Goal: Information Seeking & Learning: Learn about a topic

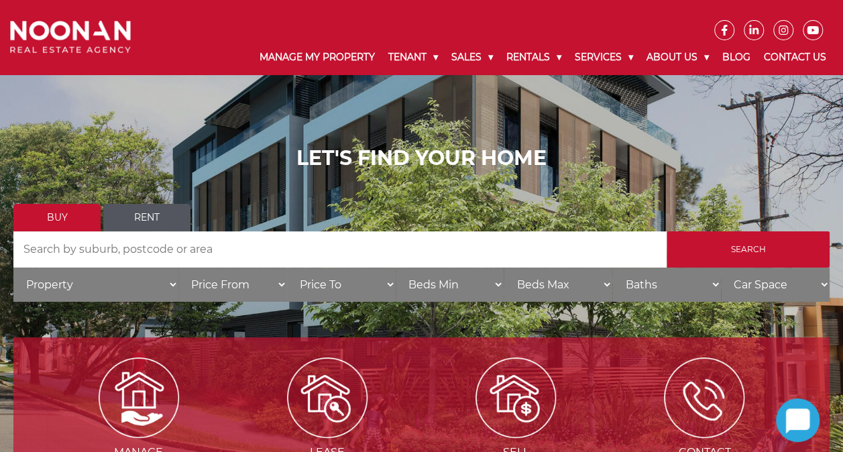
scroll to position [67, 0]
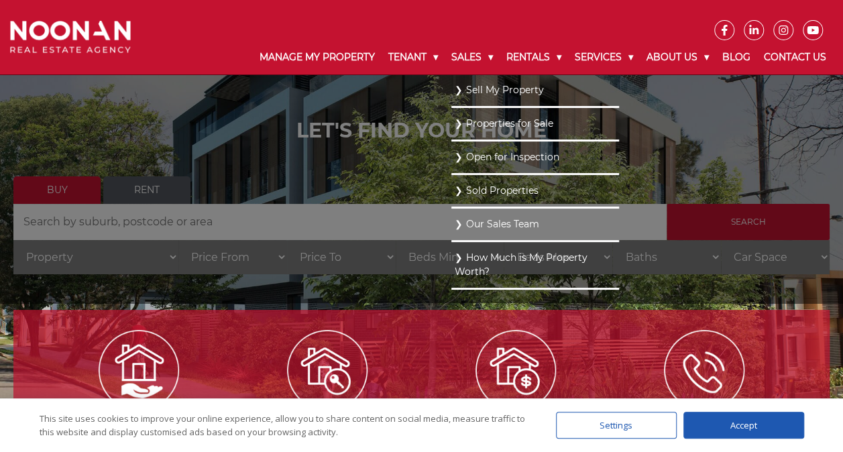
click at [464, 190] on link "Sold Properties" at bounding box center [535, 191] width 161 height 18
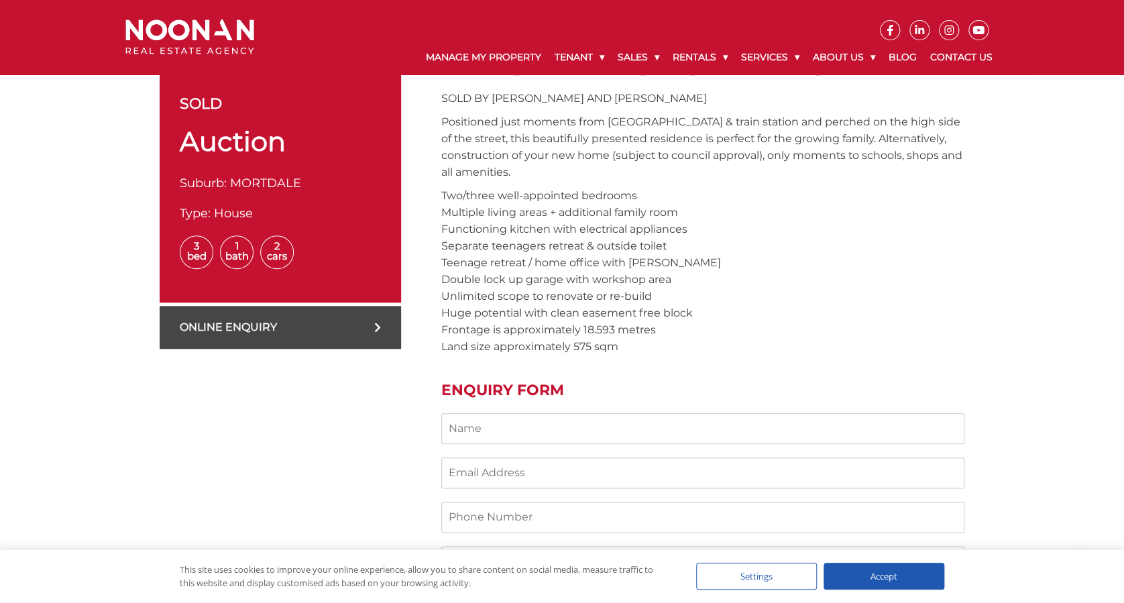
scroll to position [536, 0]
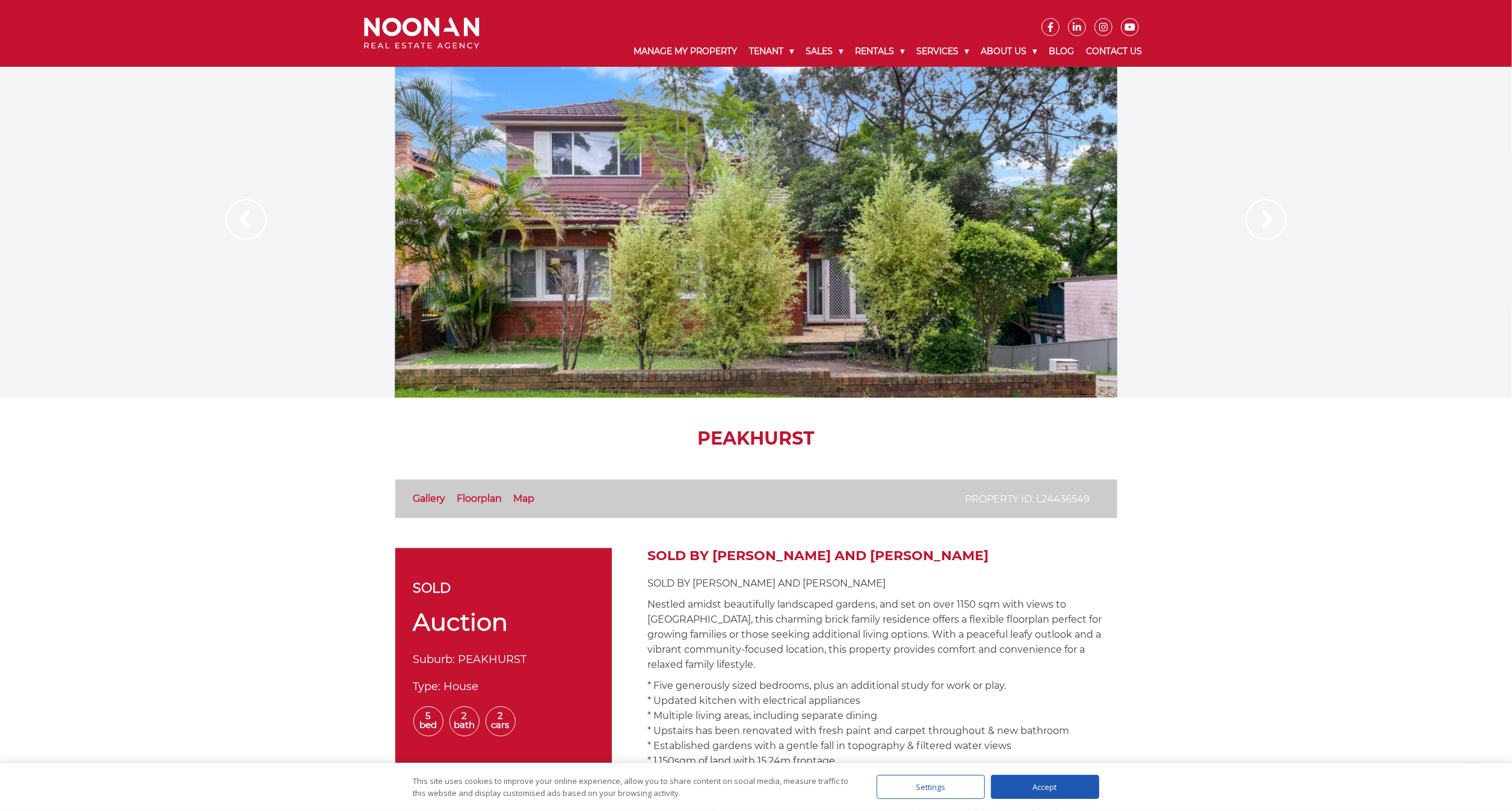
click at [422, 405] on link "Gallery" at bounding box center [430, 498] width 32 height 12
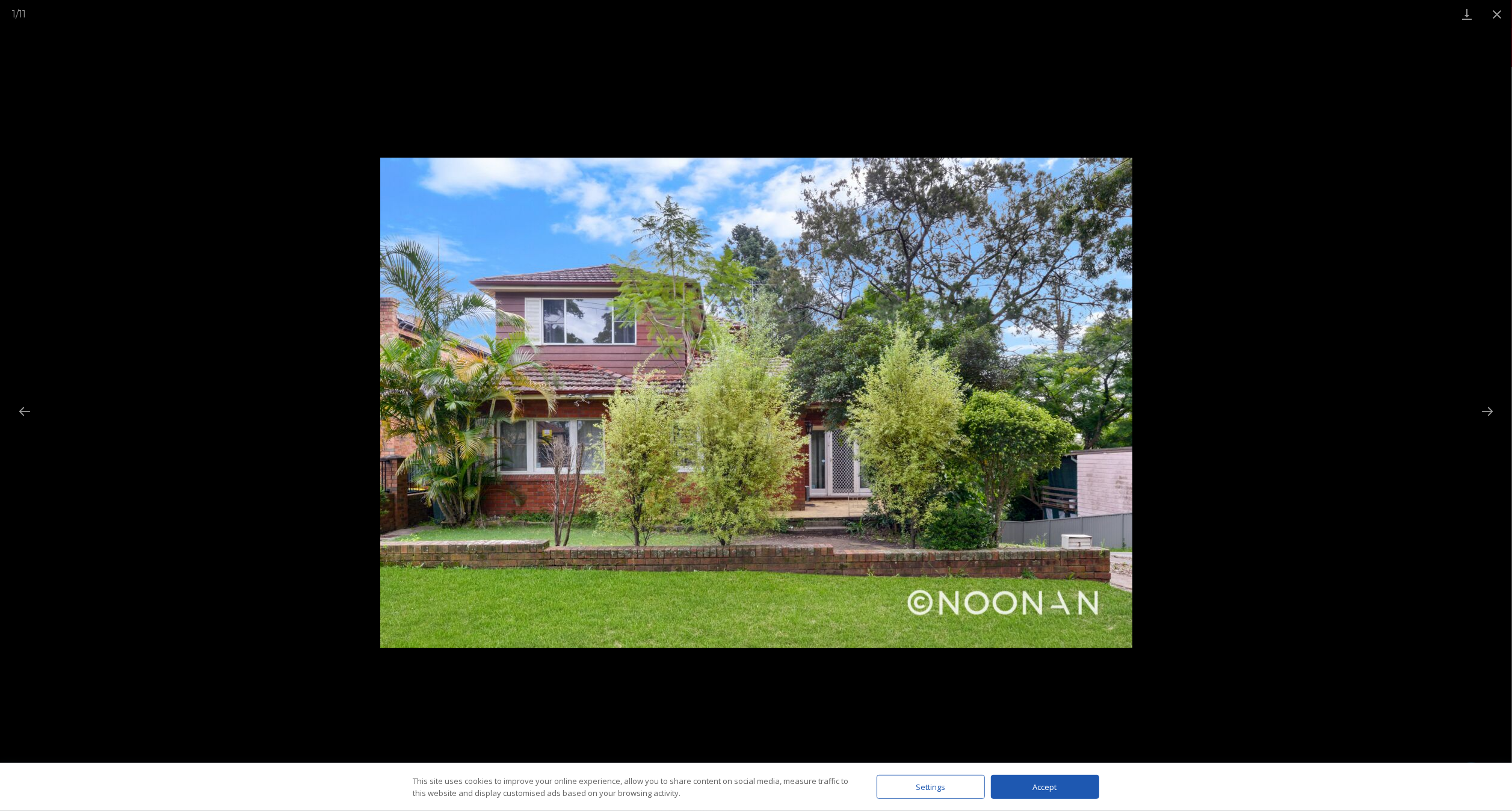
scroll to position [481, 0]
click at [756, 405] on button "Next slide" at bounding box center [1488, 411] width 25 height 23
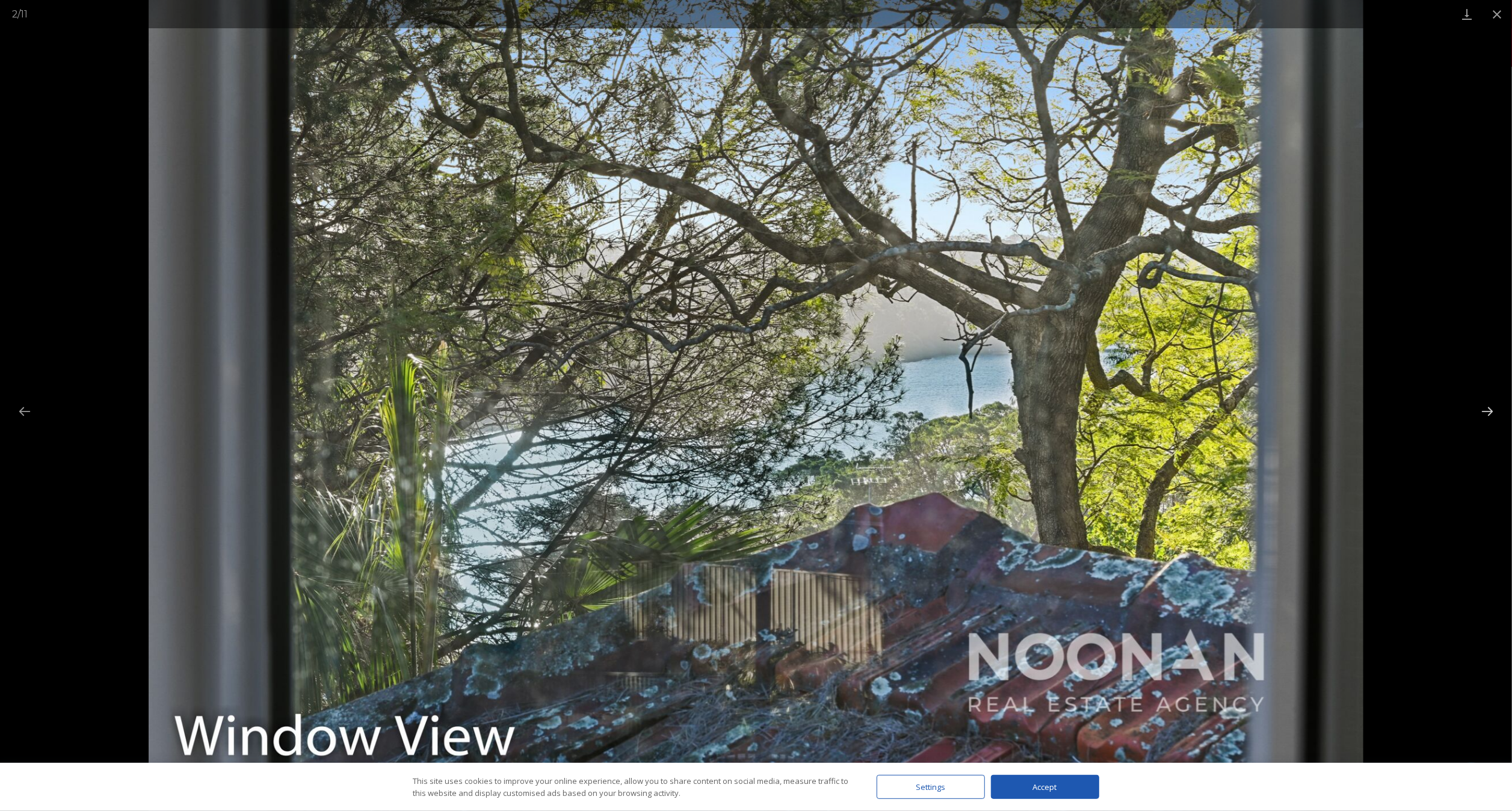
click at [756, 403] on button "Next slide" at bounding box center [1488, 411] width 25 height 23
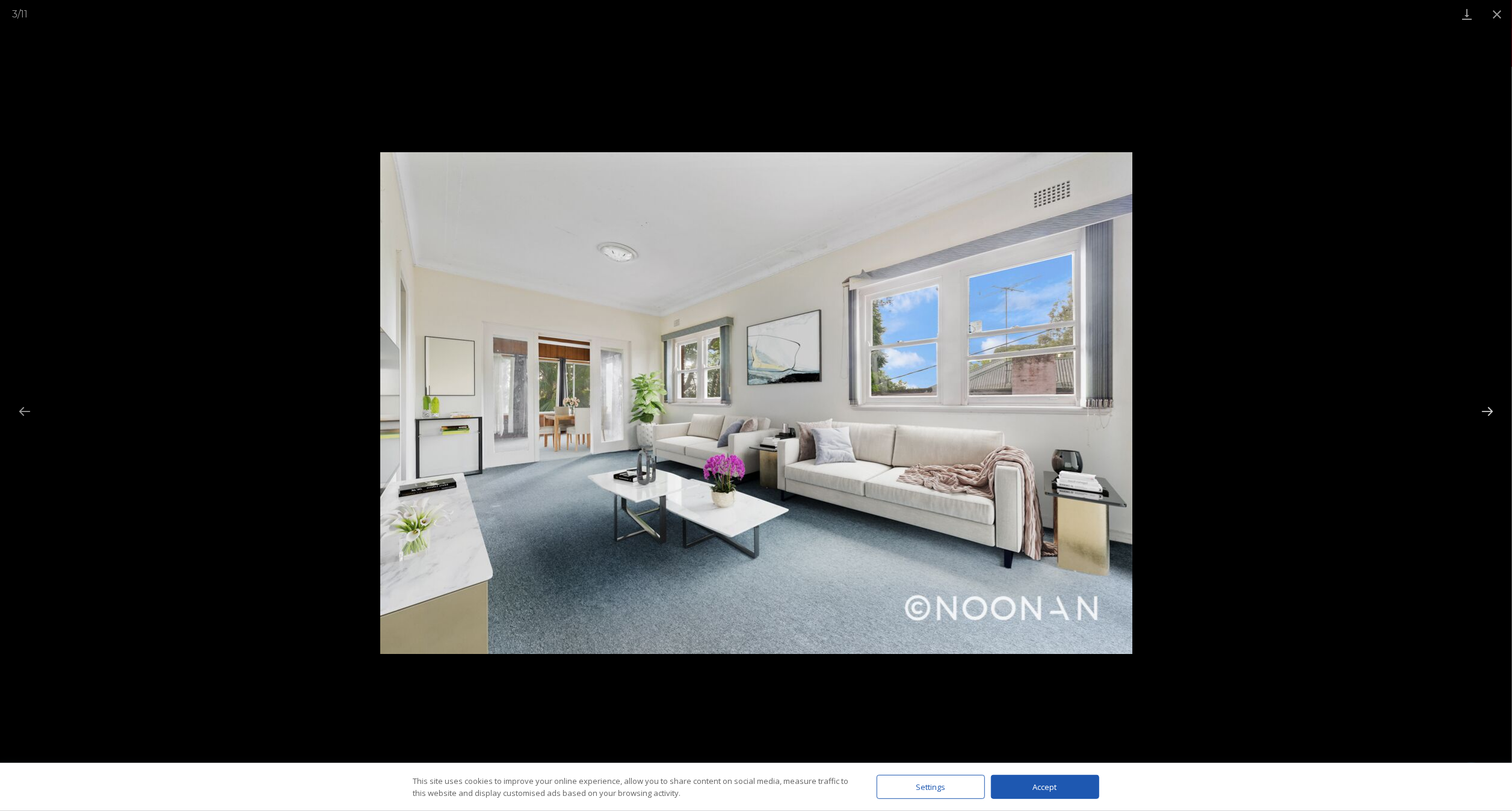
click at [756, 403] on button "Next slide" at bounding box center [1488, 411] width 25 height 23
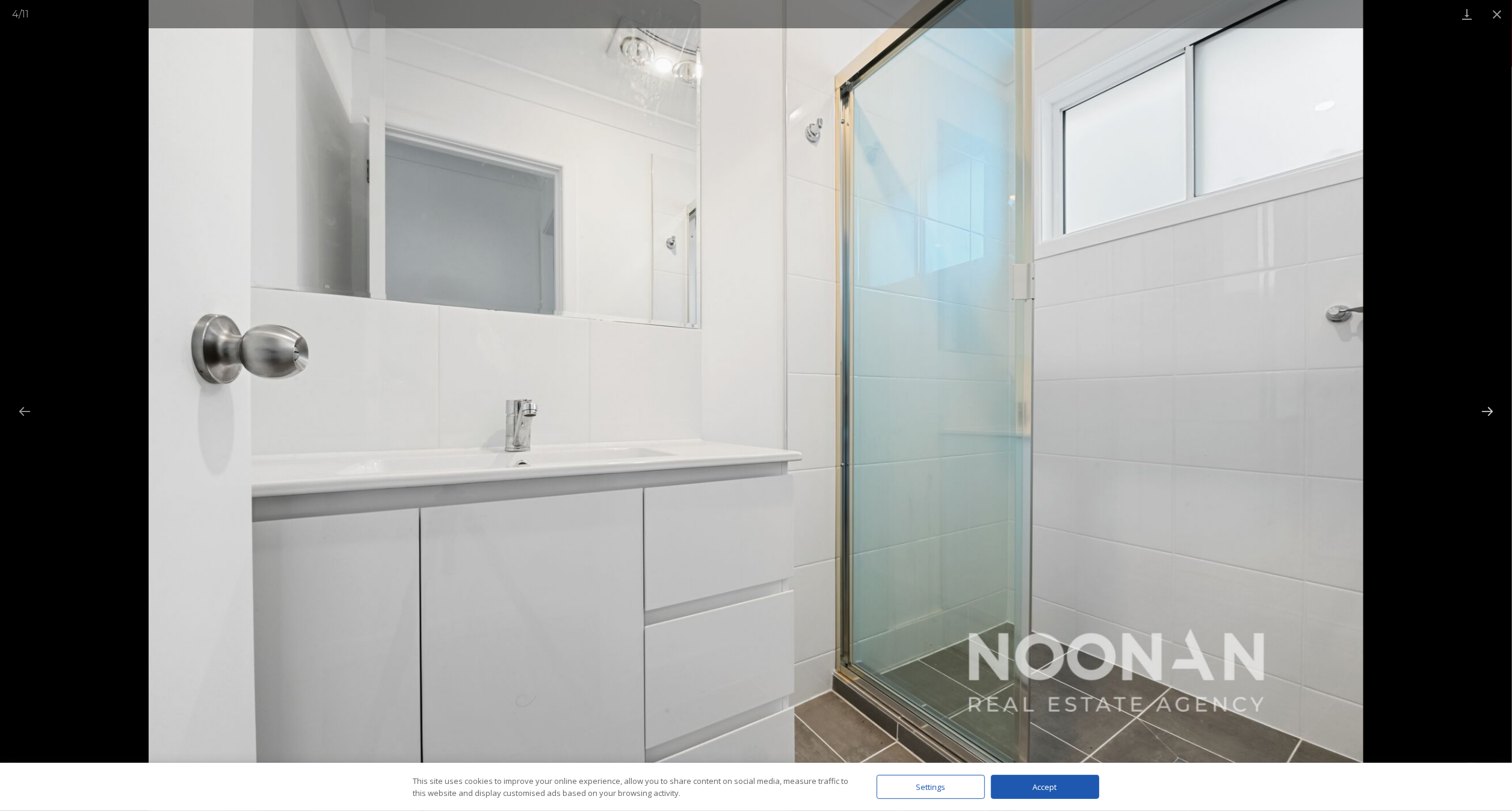
click at [756, 403] on button "Next slide" at bounding box center [1488, 411] width 25 height 23
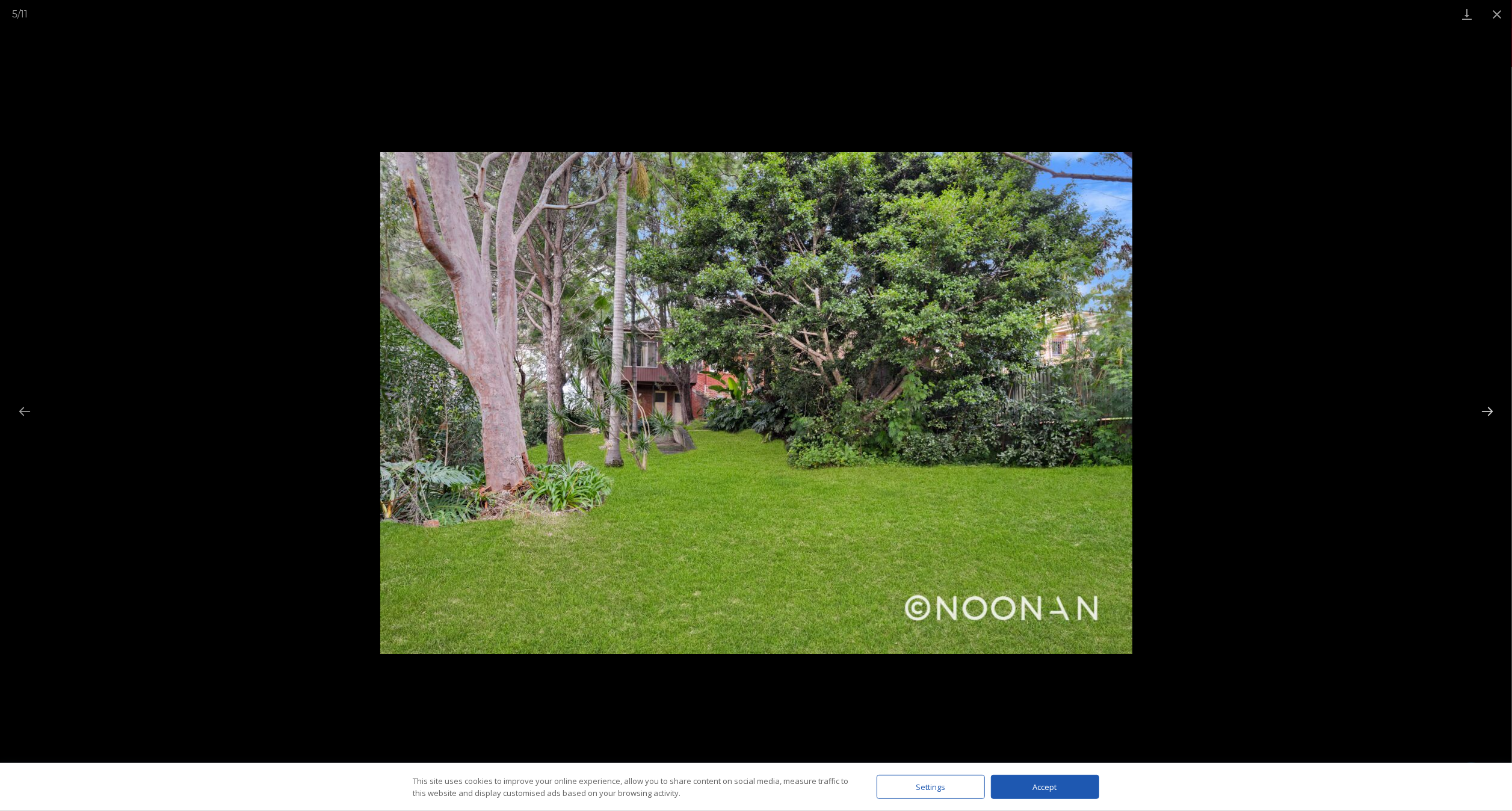
click at [756, 403] on button "Next slide" at bounding box center [1488, 411] width 25 height 23
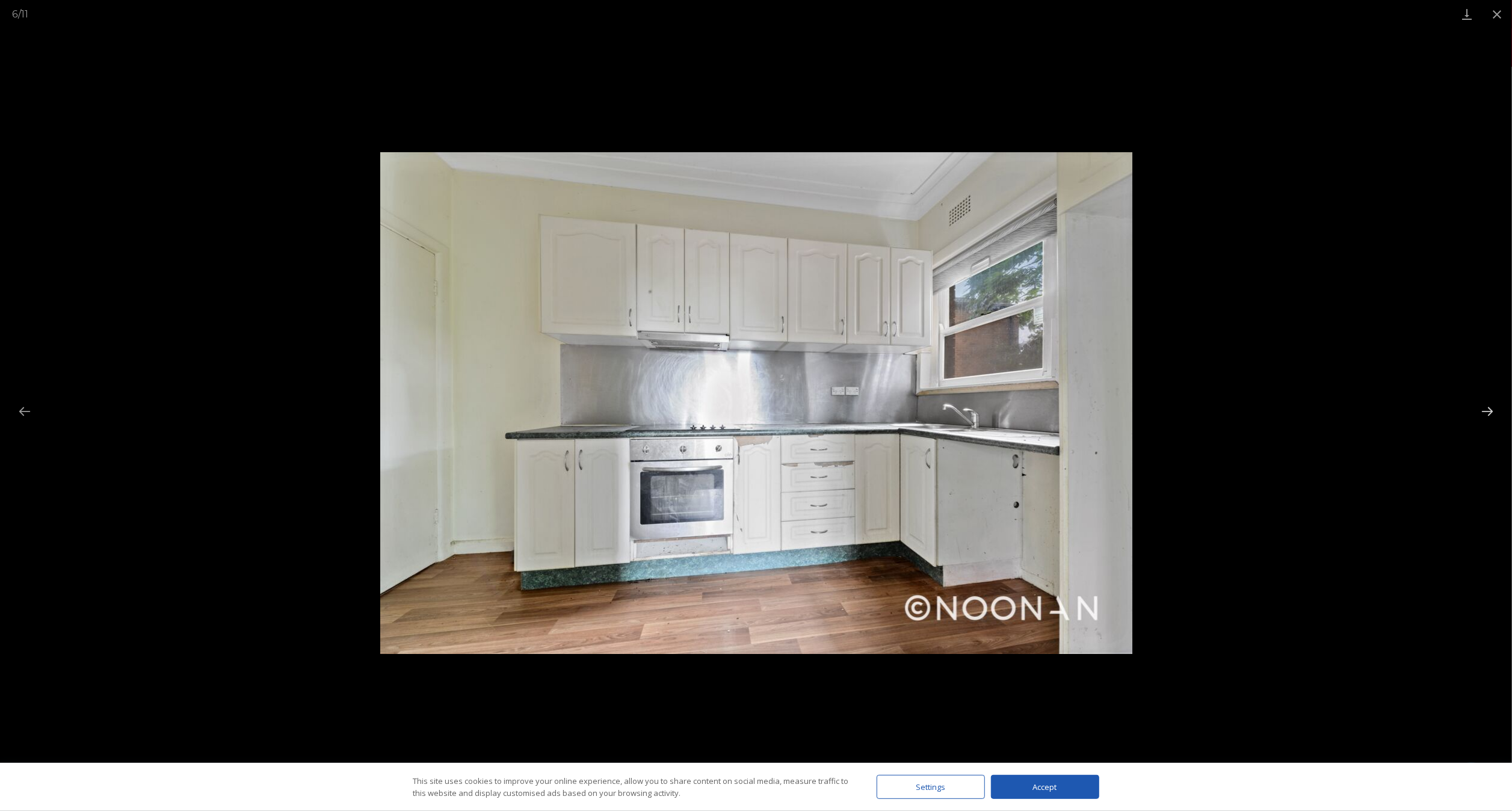
click at [756, 403] on button "Next slide" at bounding box center [1488, 411] width 25 height 23
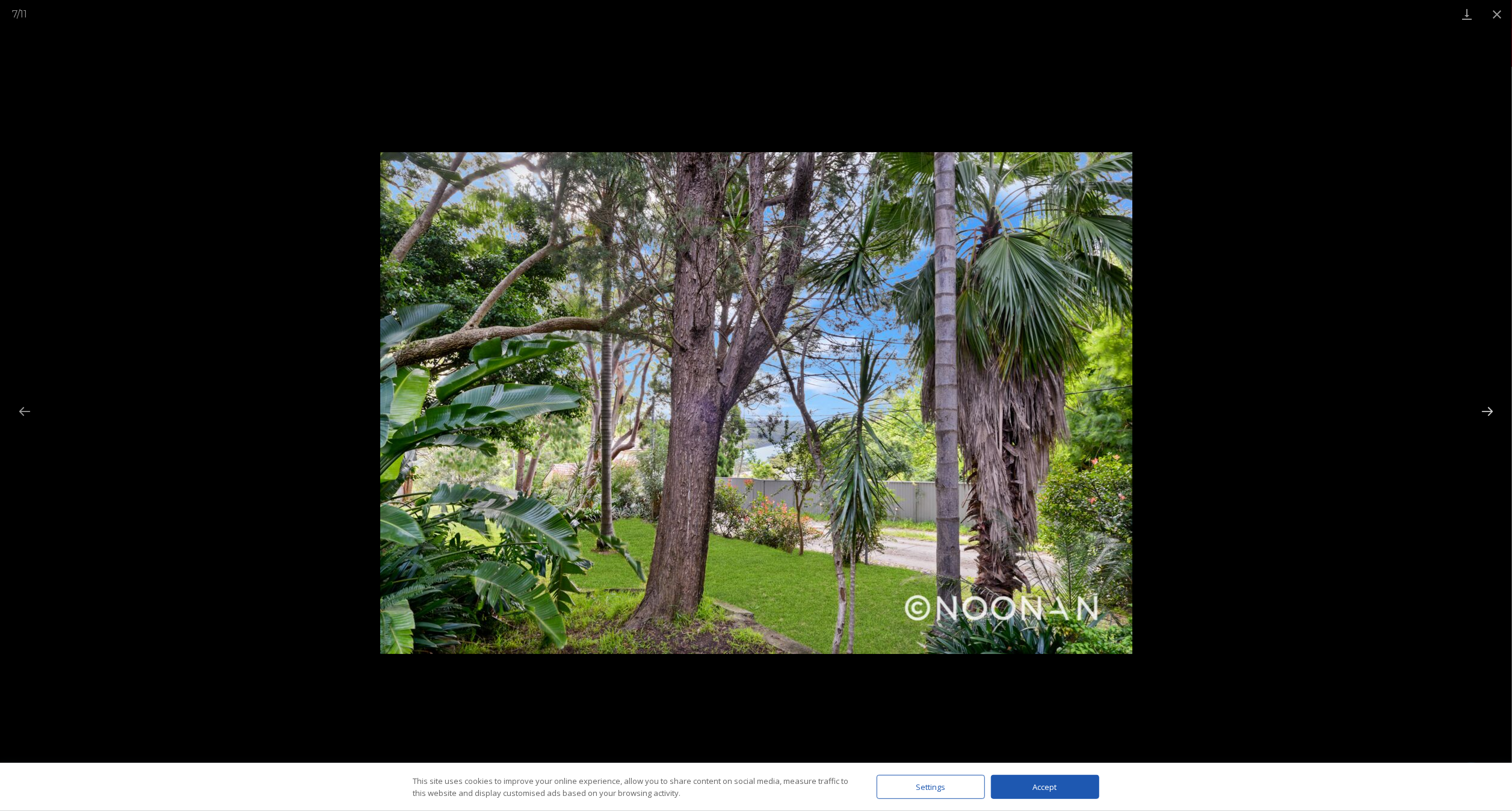
click at [756, 403] on button "Next slide" at bounding box center [1488, 411] width 25 height 23
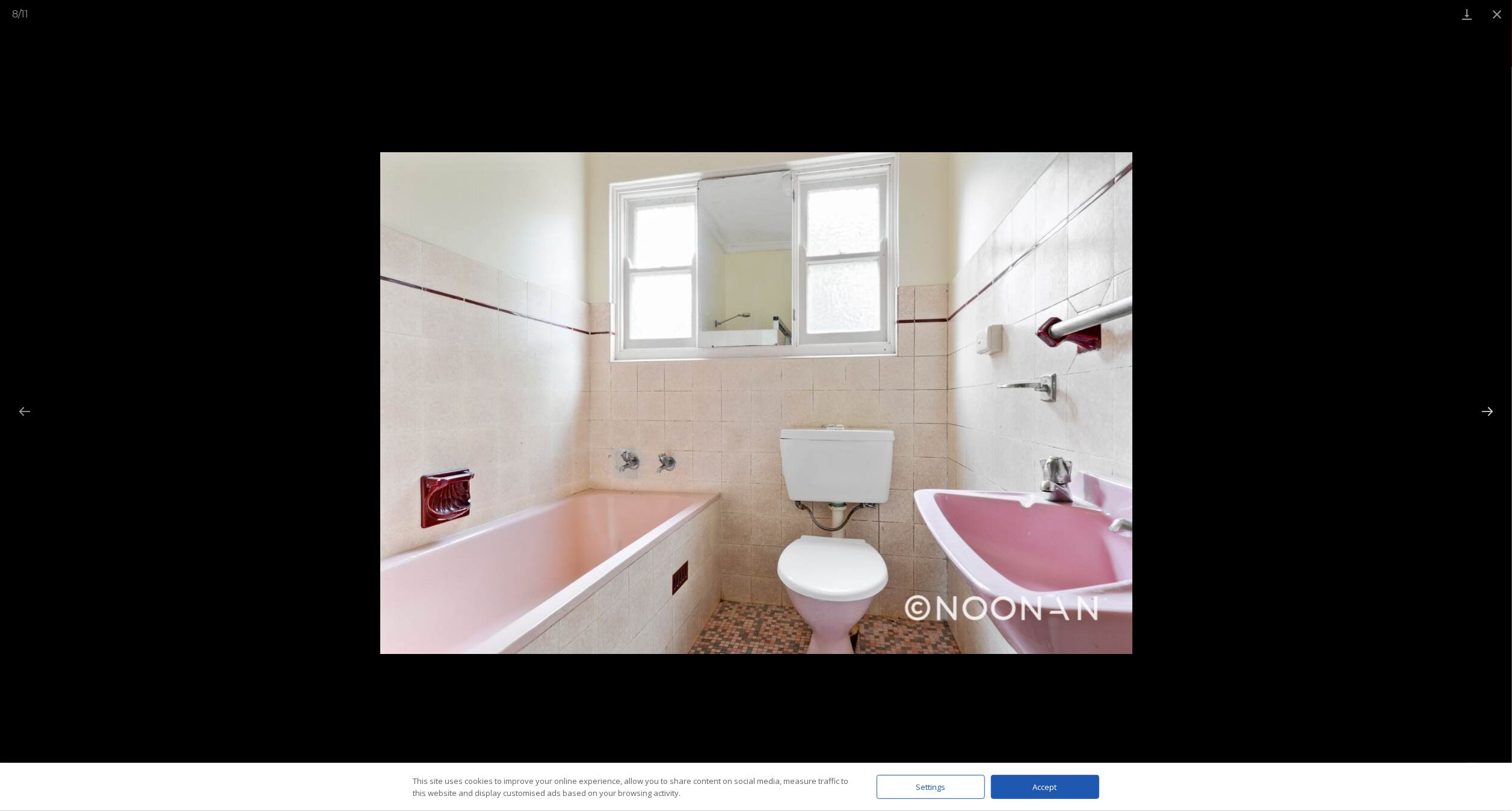
click at [756, 403] on button "Next slide" at bounding box center [1488, 411] width 25 height 23
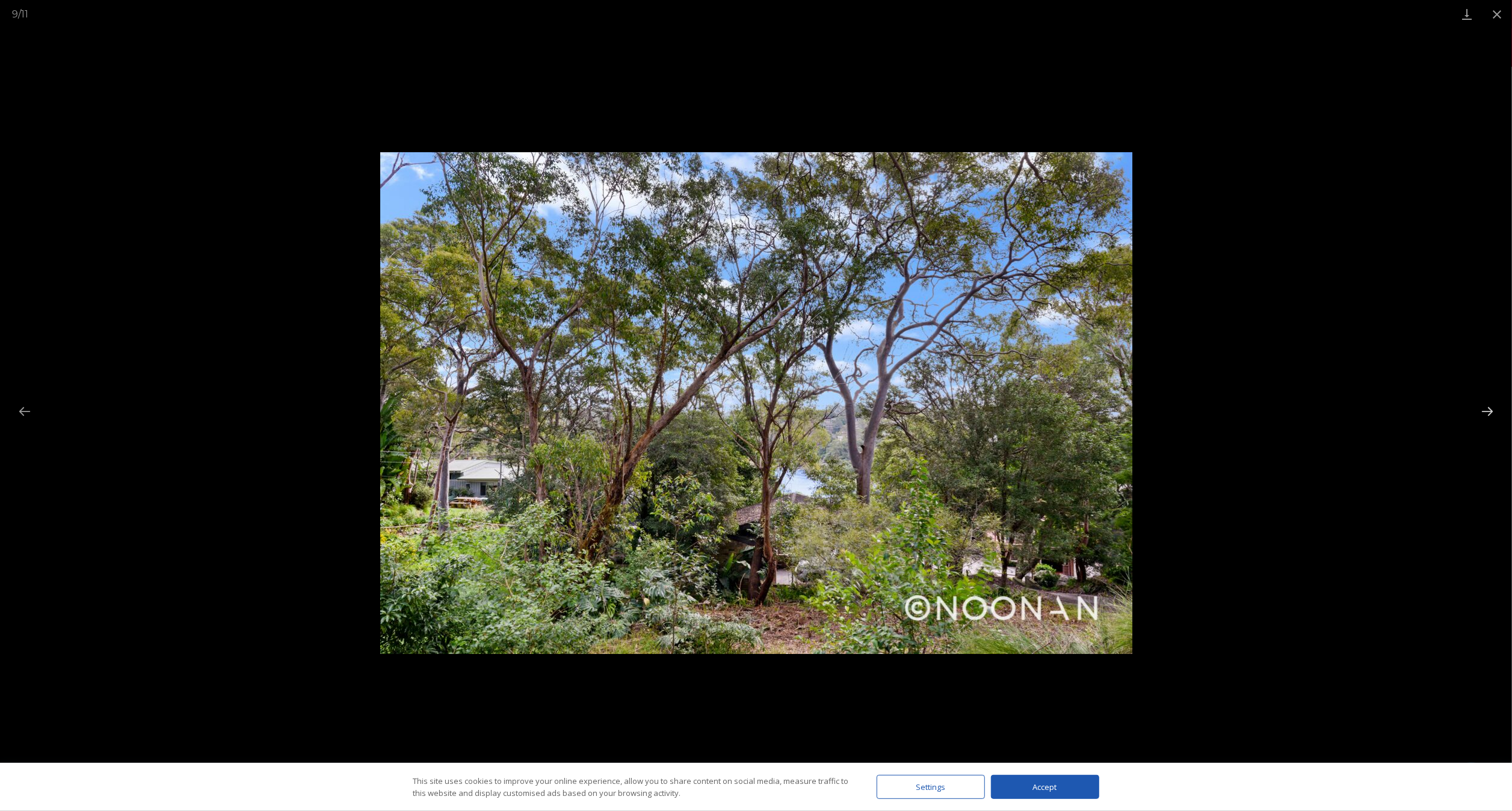
click at [756, 403] on button "Next slide" at bounding box center [1488, 411] width 25 height 23
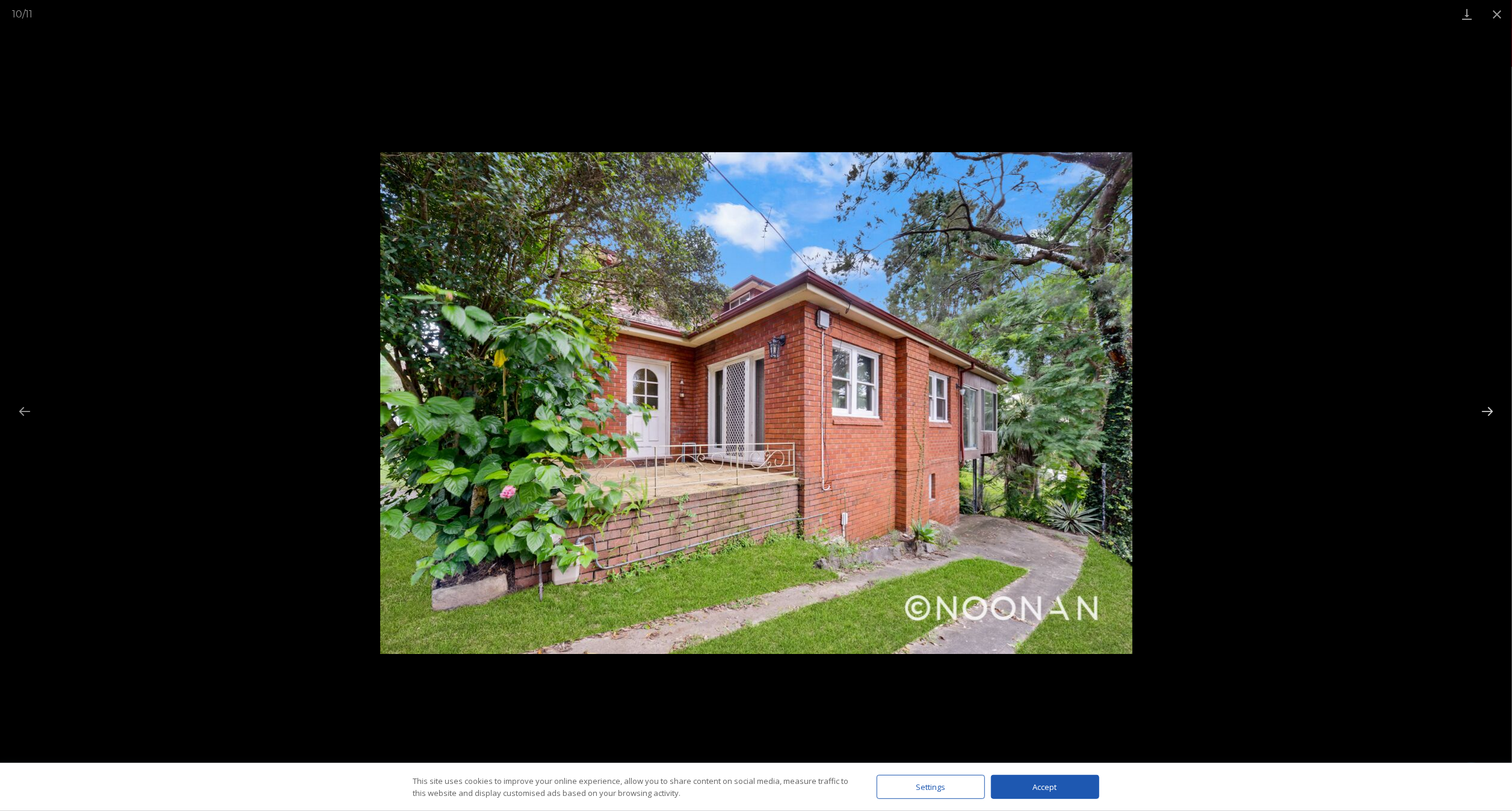
click at [756, 403] on button "Next slide" at bounding box center [1488, 411] width 25 height 23
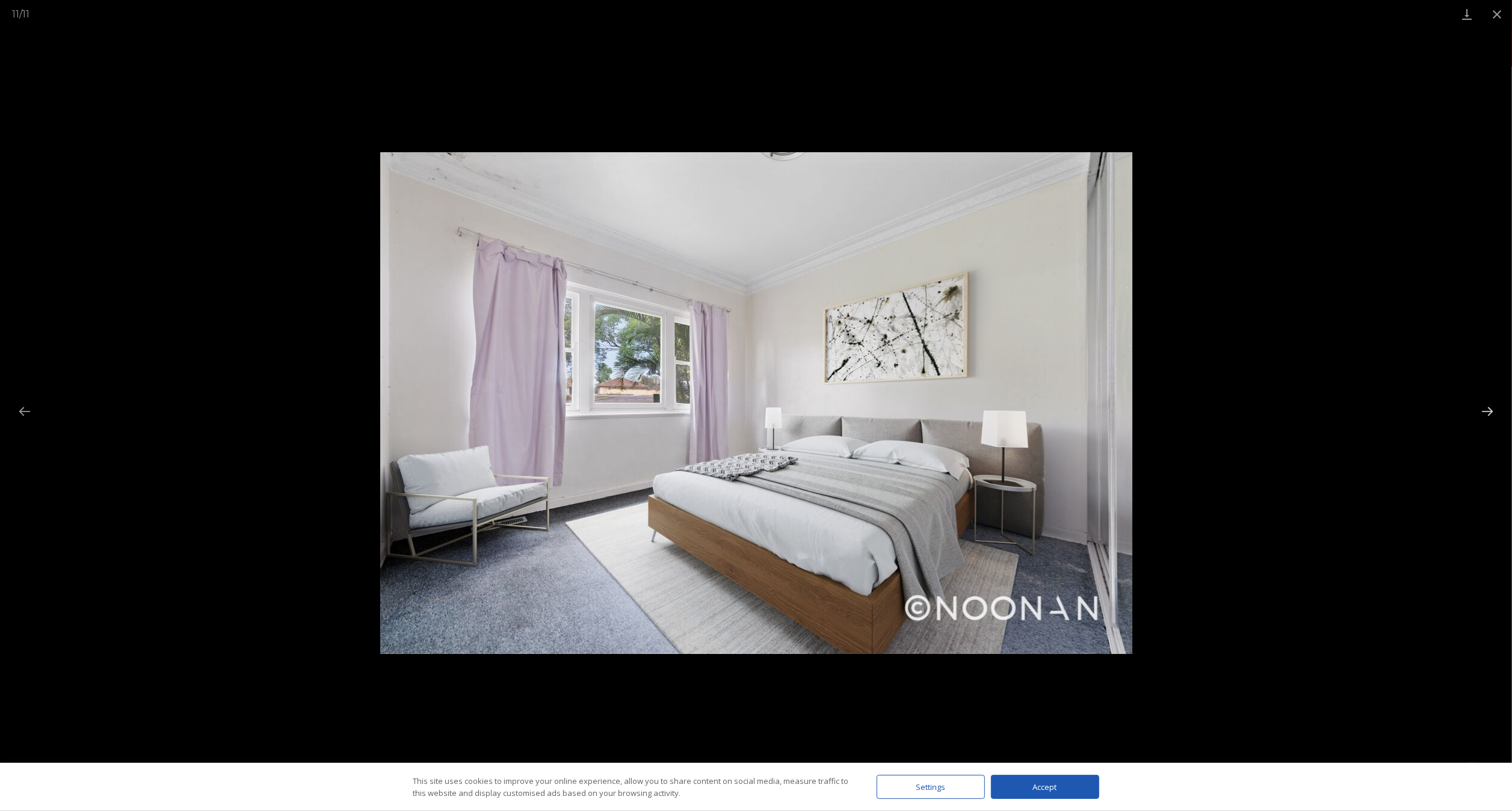
click at [756, 403] on button "Next slide" at bounding box center [1488, 411] width 25 height 23
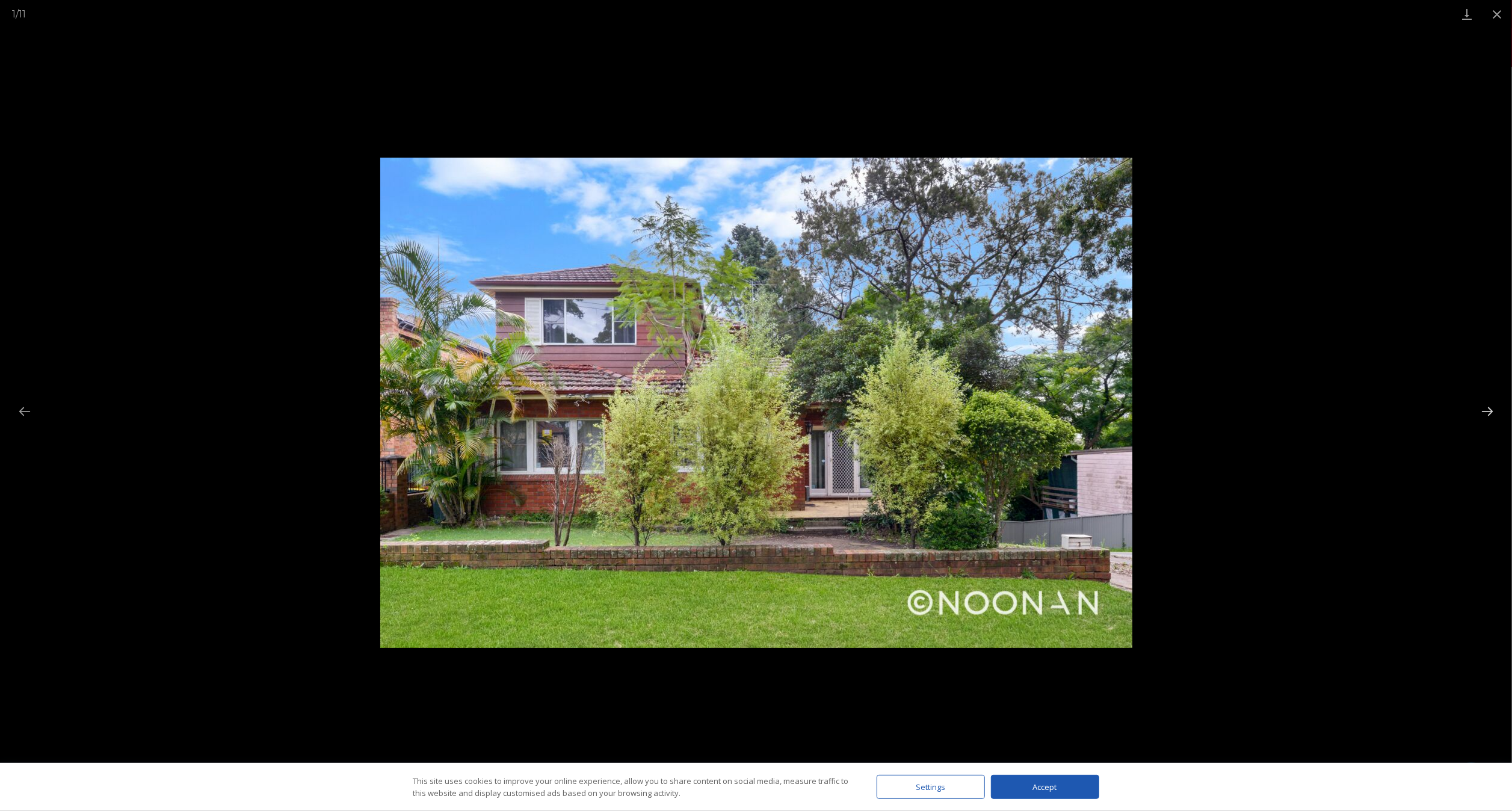
click at [756, 403] on button "Next slide" at bounding box center [1488, 411] width 25 height 23
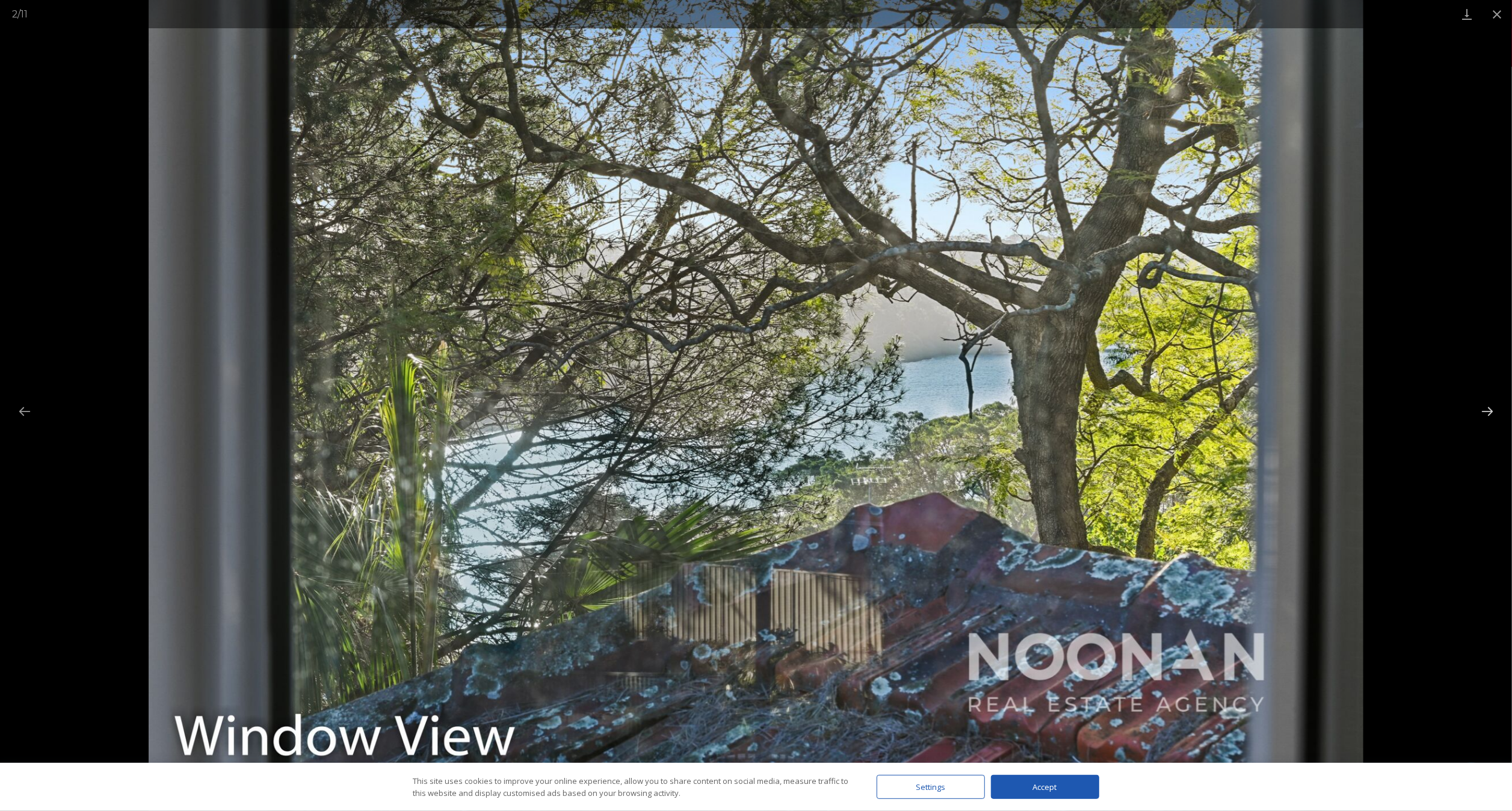
click at [756, 403] on button "Next slide" at bounding box center [1488, 411] width 25 height 23
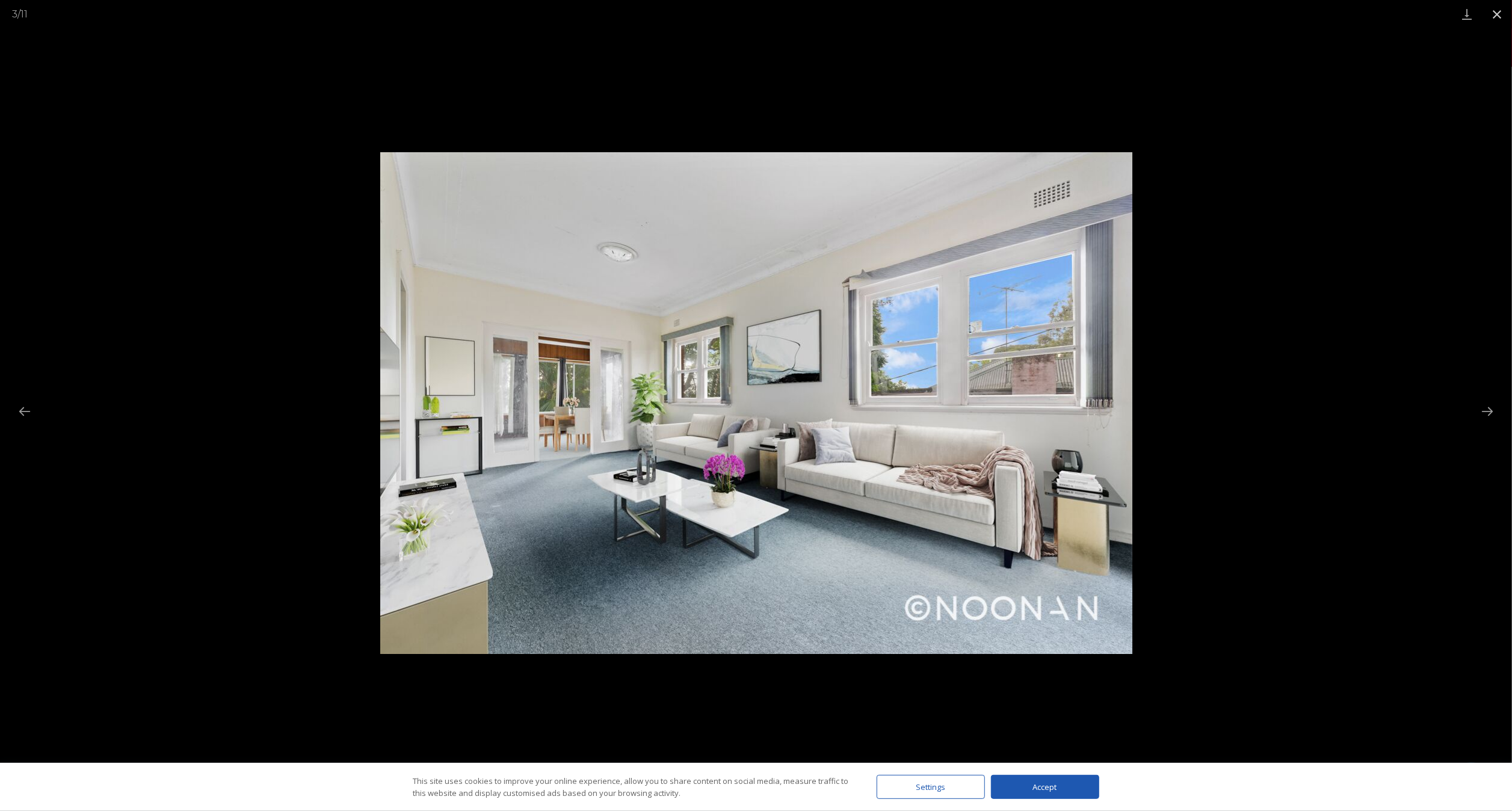
click at [756, 12] on button "Close gallery" at bounding box center [1498, 14] width 31 height 29
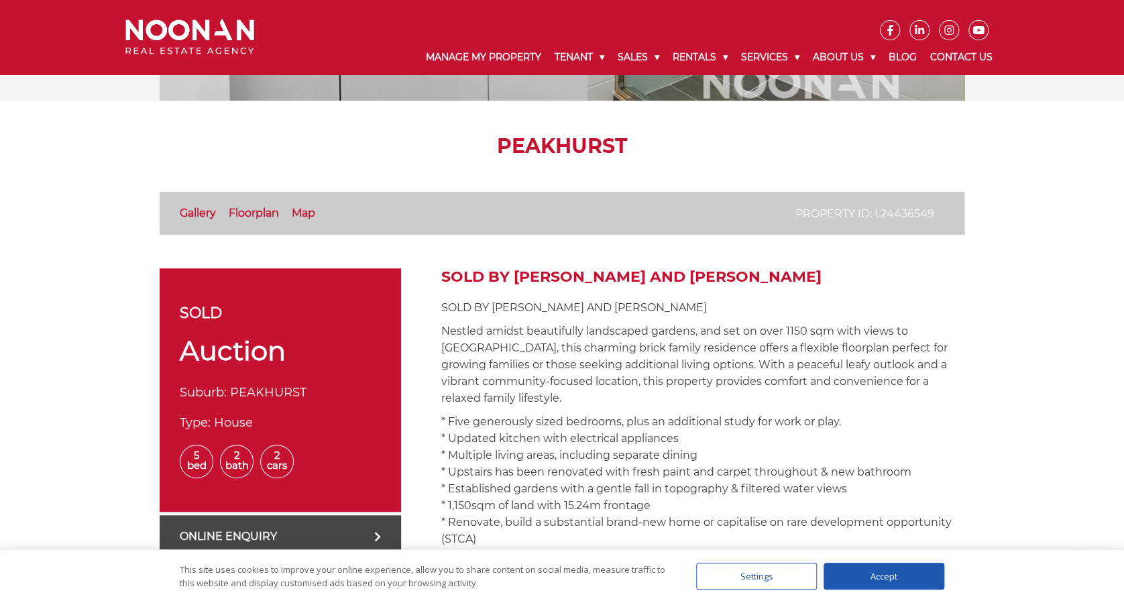
scroll to position [268, 0]
click at [262, 207] on link "Floorplan" at bounding box center [254, 213] width 50 height 13
drag, startPoint x: 298, startPoint y: 217, endPoint x: 307, endPoint y: 217, distance: 9.4
click at [298, 217] on link "Map" at bounding box center [303, 213] width 23 height 13
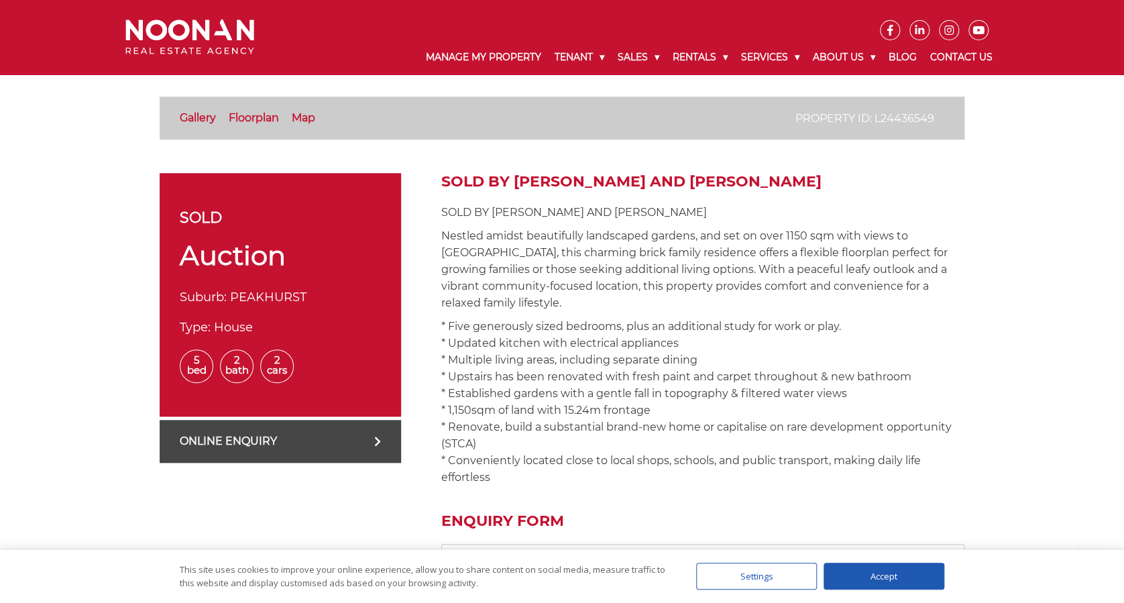
scroll to position [477, 0]
